Goal: Task Accomplishment & Management: Manage account settings

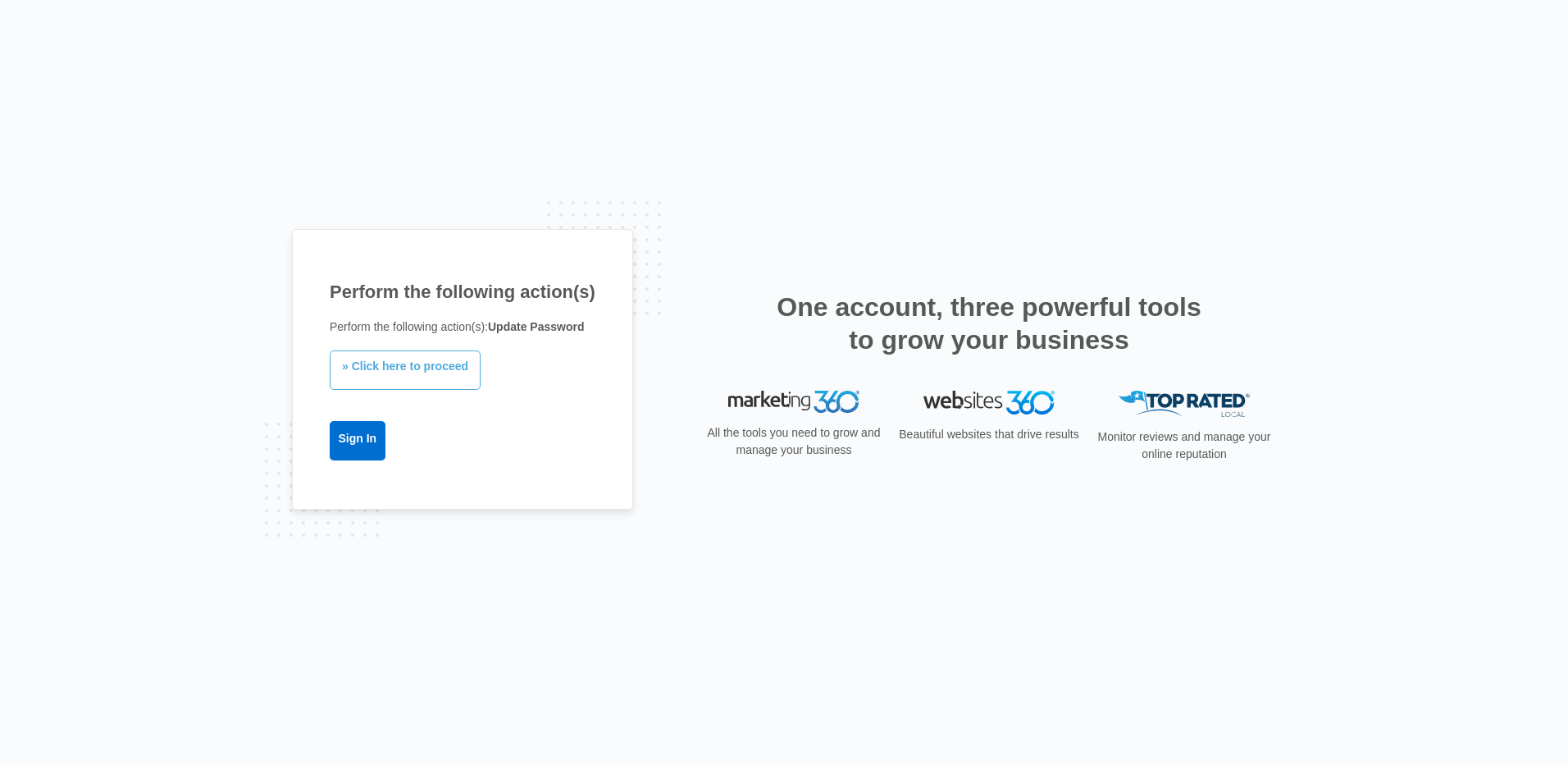
click at [391, 367] on link "» Click here to proceed" at bounding box center [405, 369] width 151 height 39
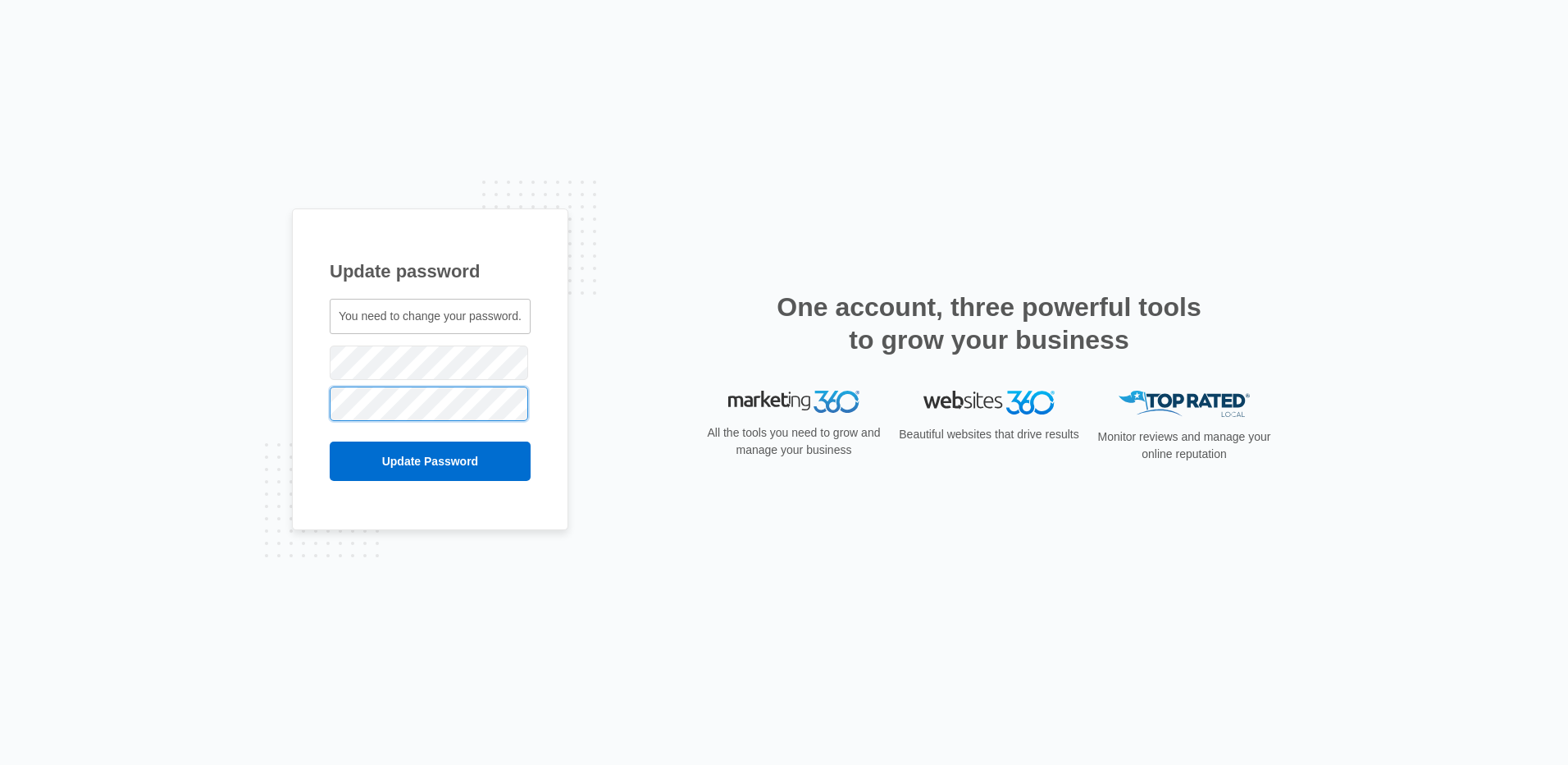
click at [330, 441] on input "Update Password" at bounding box center [430, 461] width 201 height 39
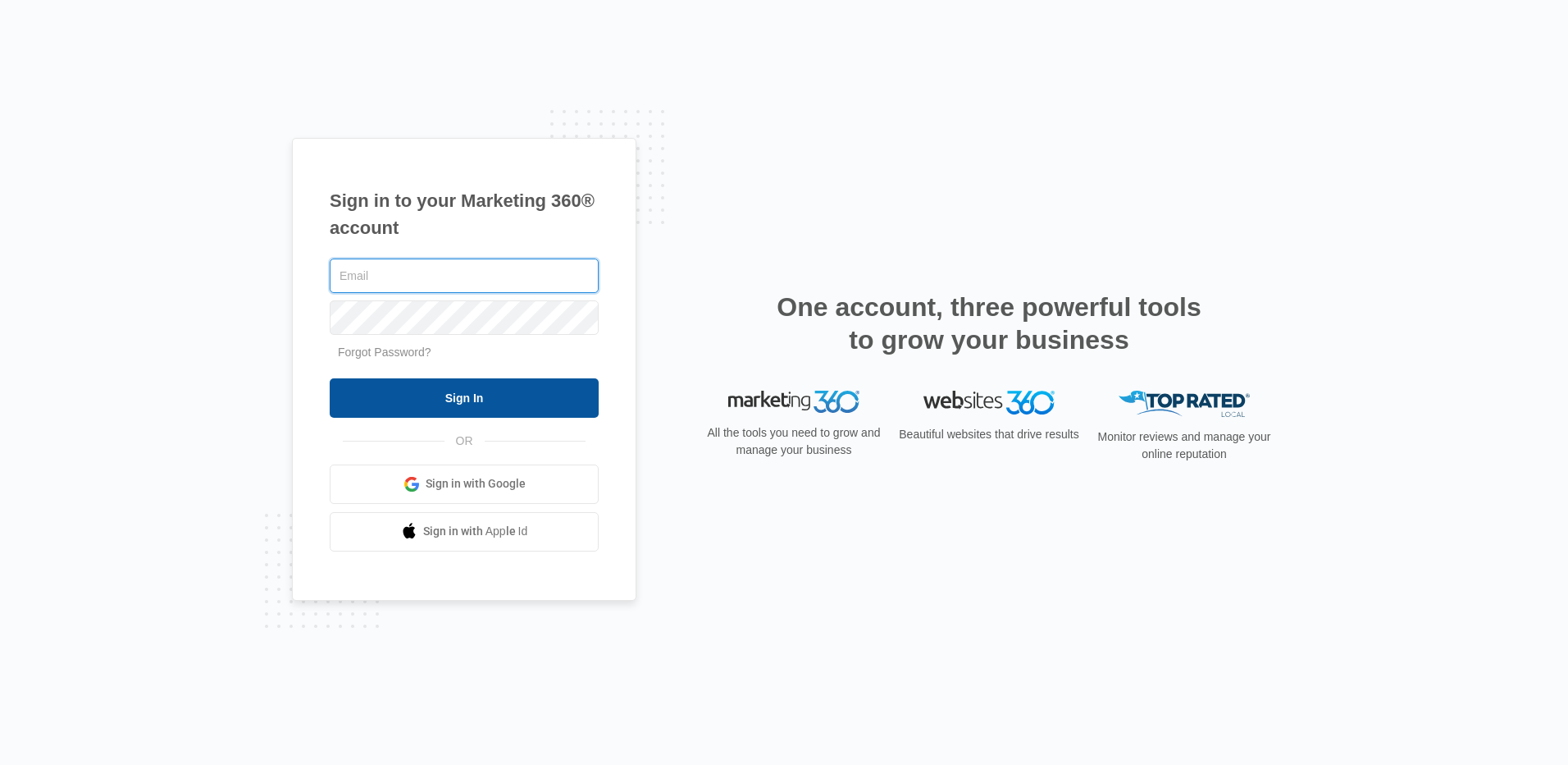
type input "[PERSON_NAME][EMAIL_ADDRESS][DOMAIN_NAME]"
click at [449, 387] on input "Sign In" at bounding box center [464, 398] width 269 height 39
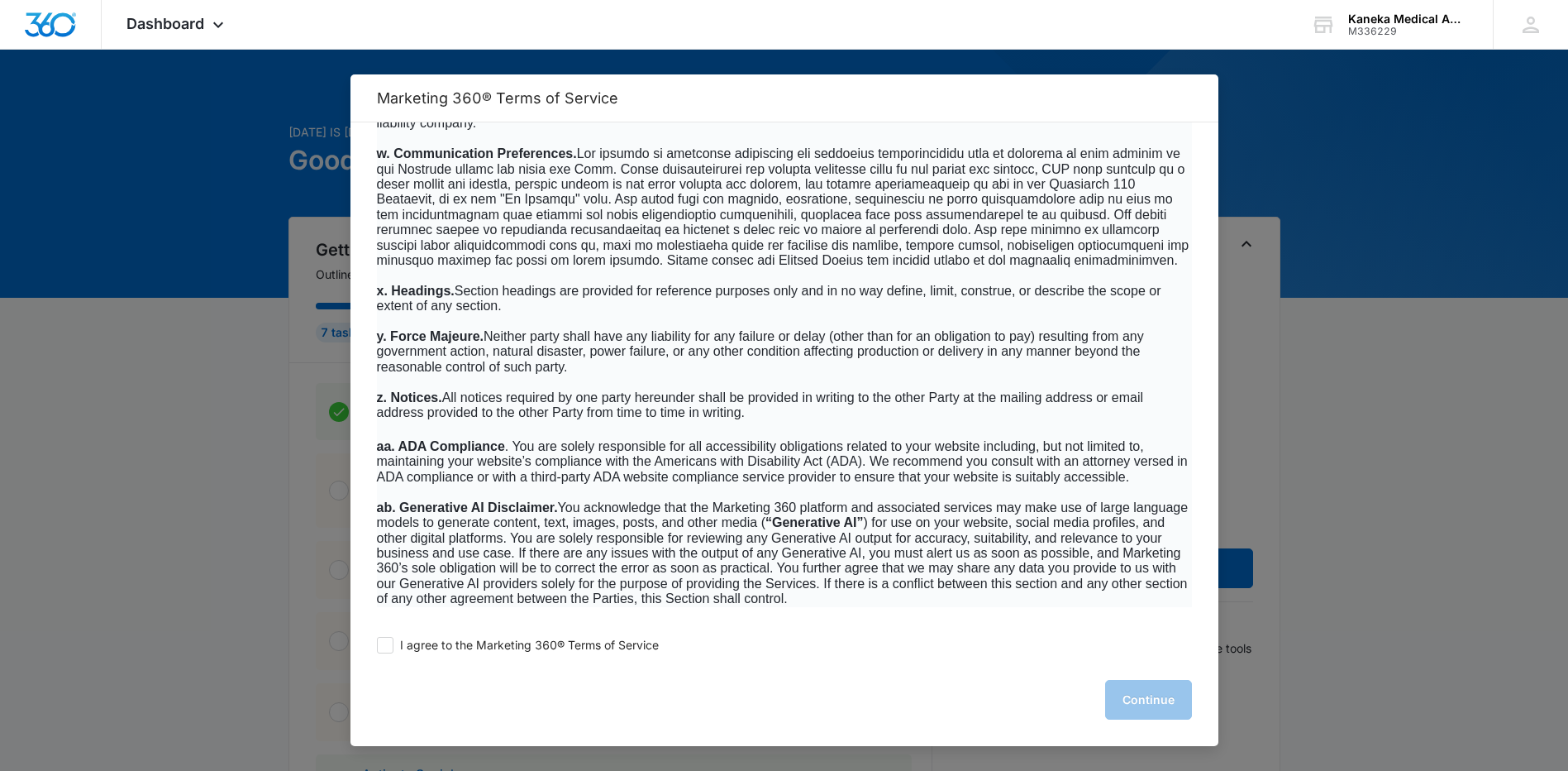
scroll to position [497, 0]
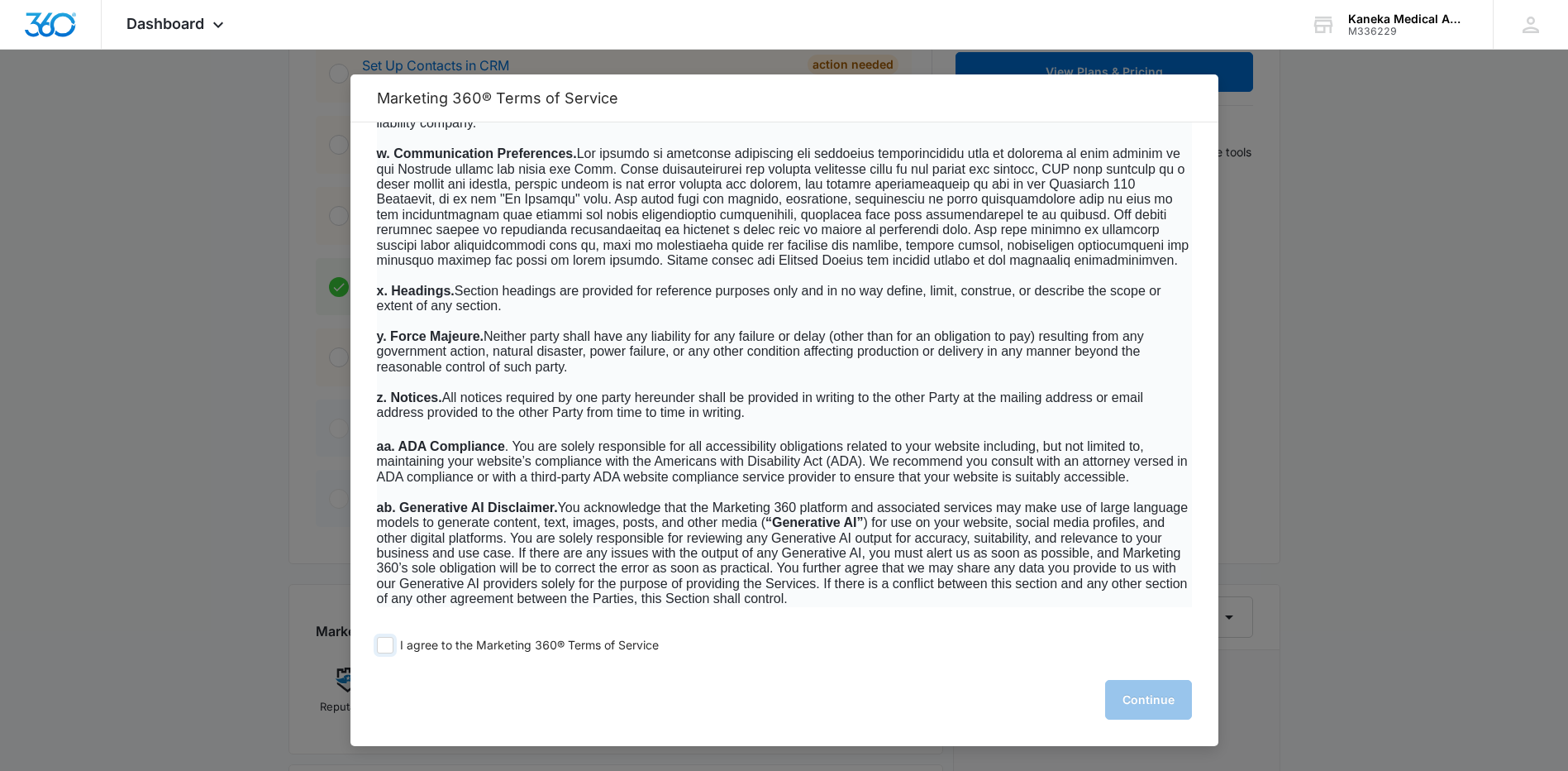
click at [387, 642] on span at bounding box center [384, 644] width 16 height 16
click at [387, 642] on input "I agree to the Marketing 360® Terms of Service" at bounding box center [384, 644] width 16 height 16
checkbox input "true"
click at [1140, 686] on button "Continue" at bounding box center [1148, 699] width 87 height 39
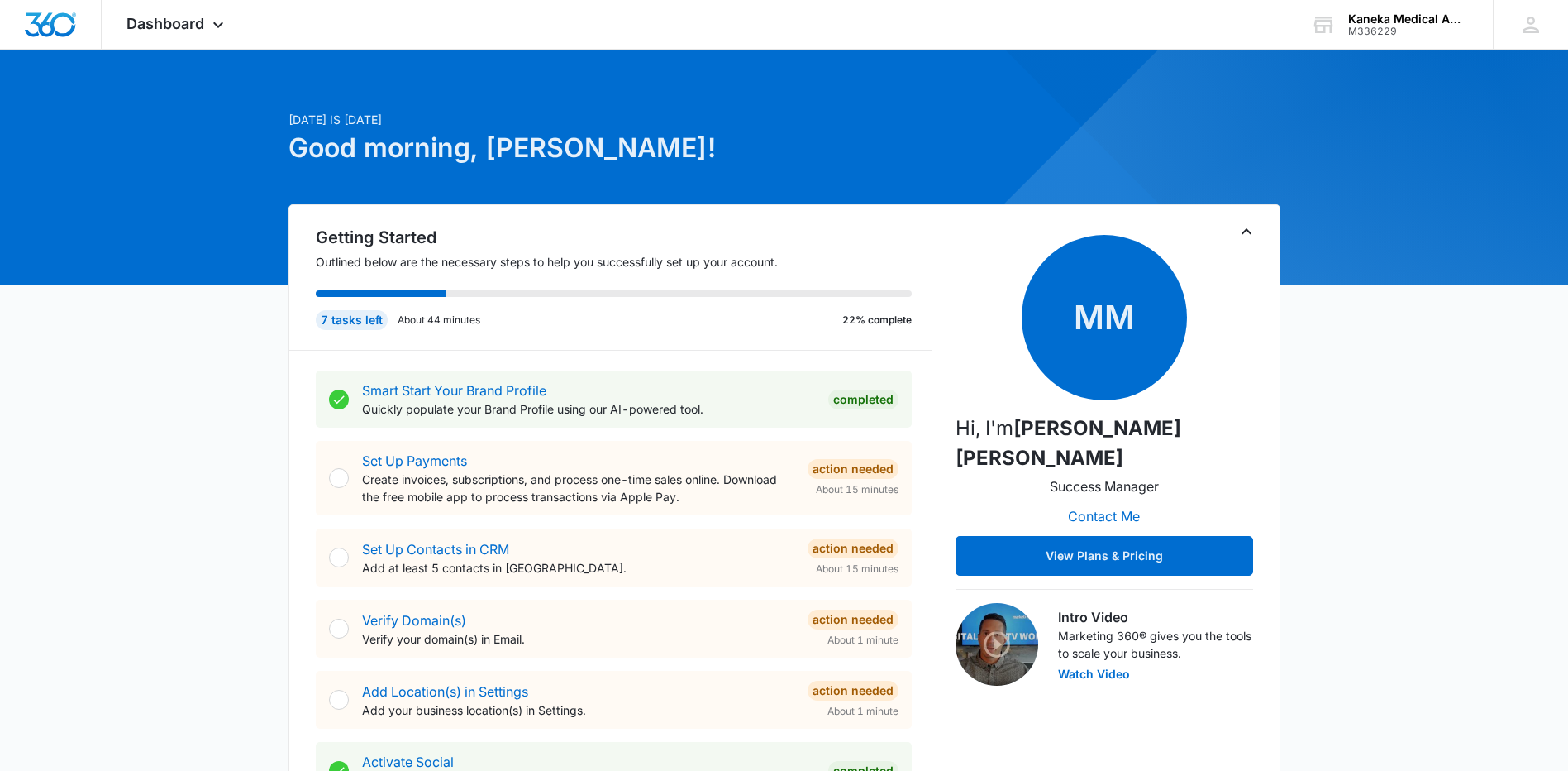
scroll to position [0, 0]
